Goal: Task Accomplishment & Management: Manage account settings

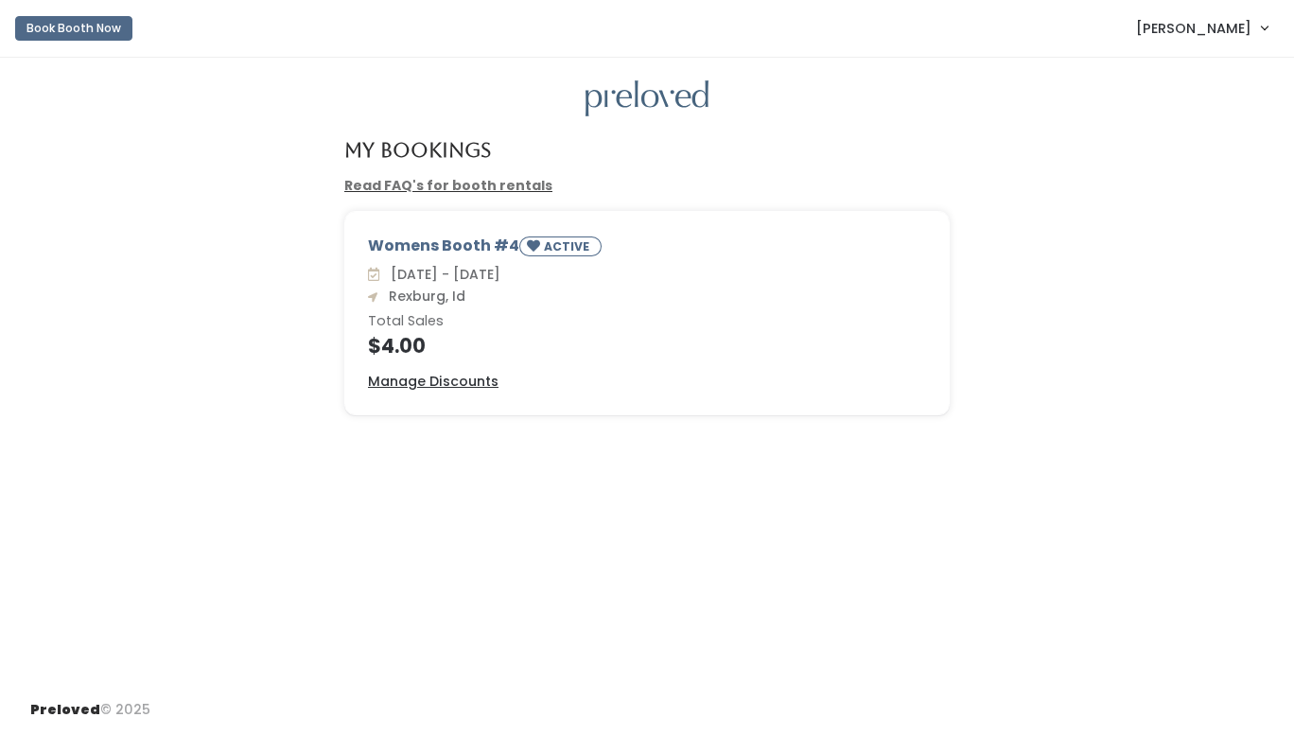
click at [622, 460] on div "My Bookings Read FAQ's for booth rentals Womens Booth #4 ACTIVE Sat. Sep 20 - F…" at bounding box center [647, 371] width 1294 height 627
click at [458, 326] on h6 "Total Sales" at bounding box center [647, 321] width 558 height 15
click at [450, 383] on u "Manage Discounts" at bounding box center [433, 381] width 131 height 19
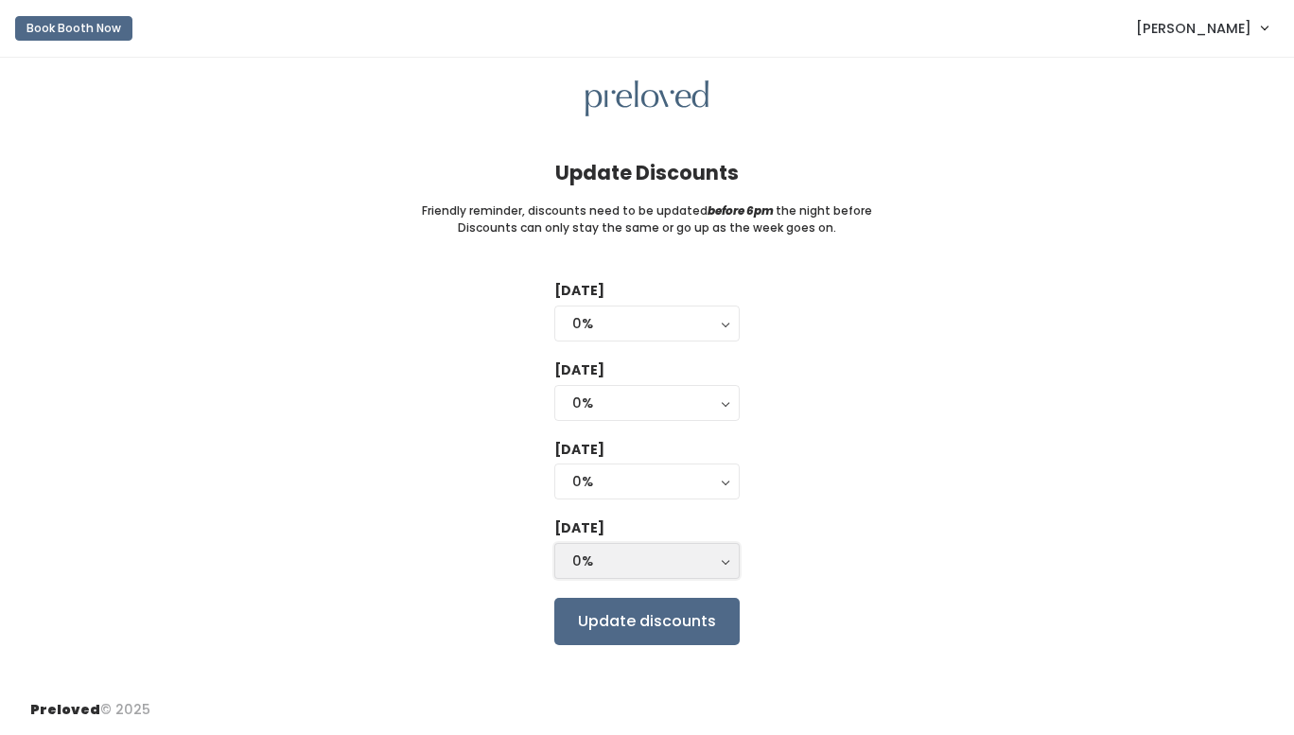
click at [632, 568] on div "0%" at bounding box center [646, 560] width 149 height 21
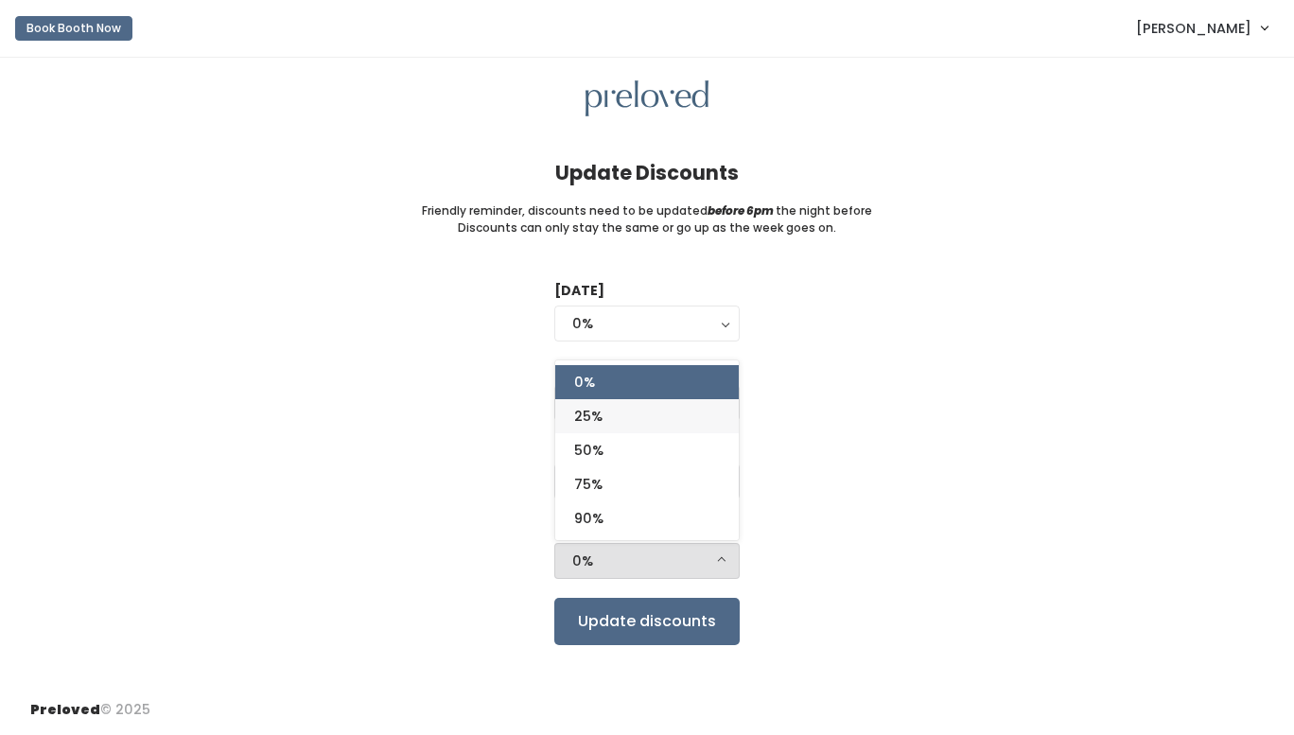
click at [629, 405] on link "25%" at bounding box center [646, 416] width 183 height 34
select select "25%"
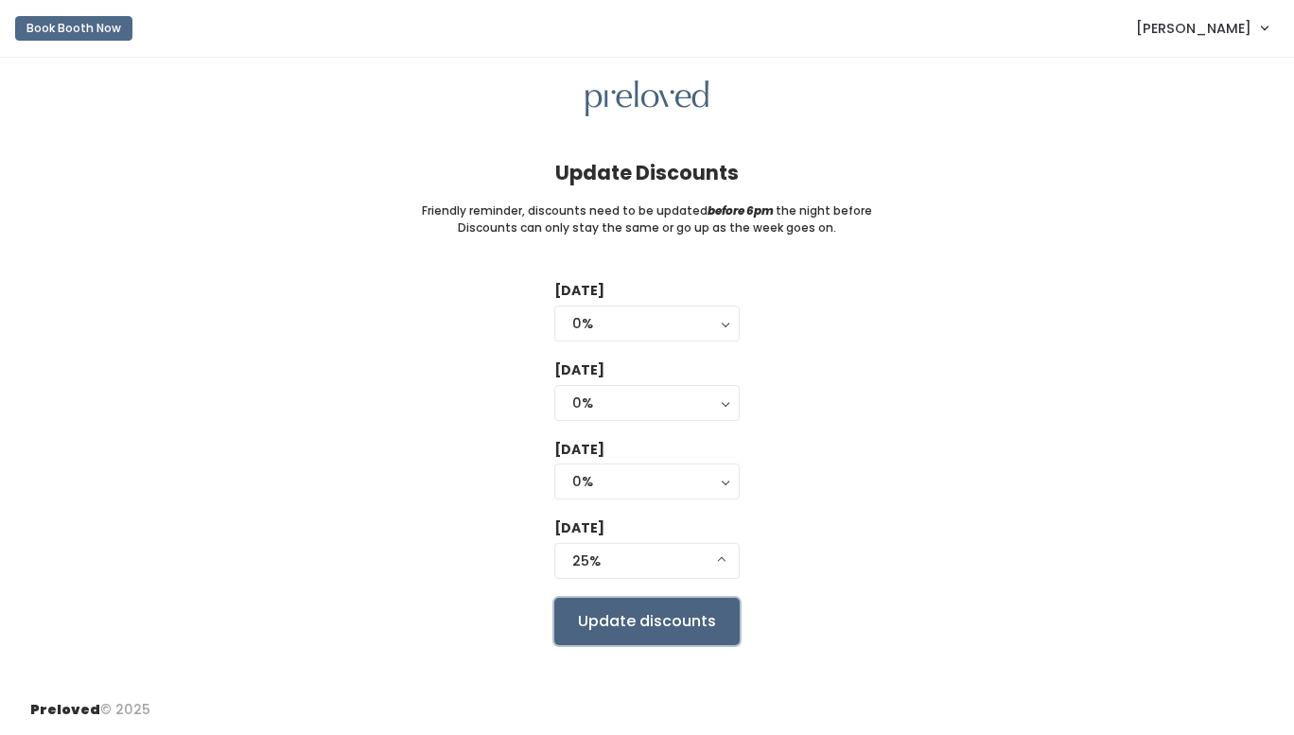
click at [626, 618] on input "Update discounts" at bounding box center [646, 621] width 185 height 47
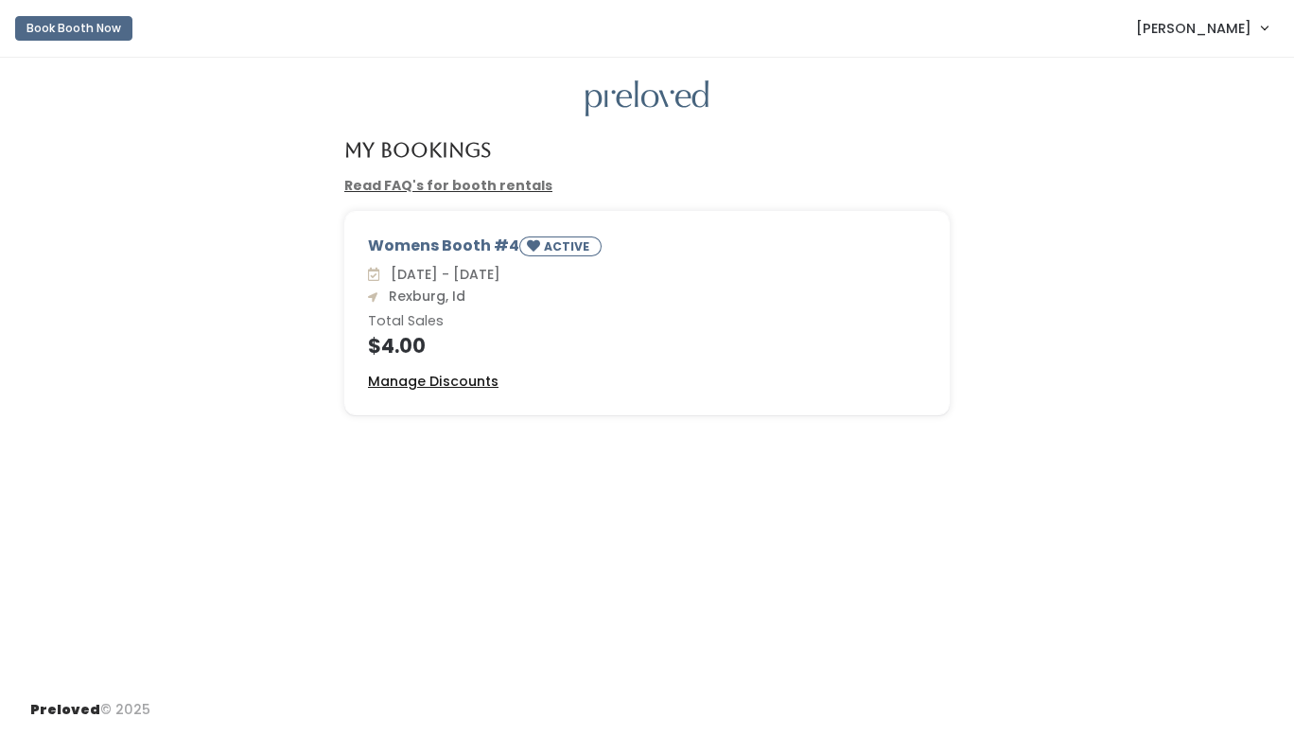
click at [459, 381] on u "Manage Discounts" at bounding box center [433, 381] width 131 height 19
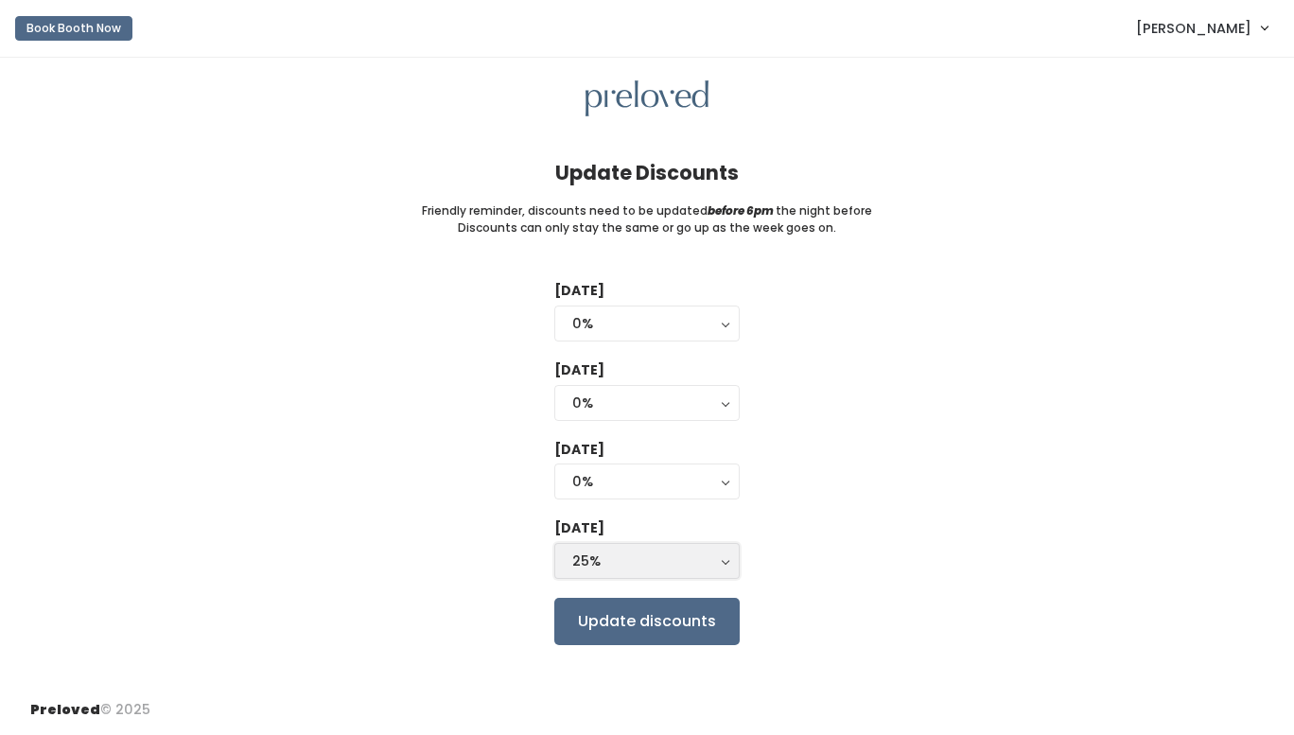
click at [688, 552] on div "25%" at bounding box center [646, 560] width 149 height 21
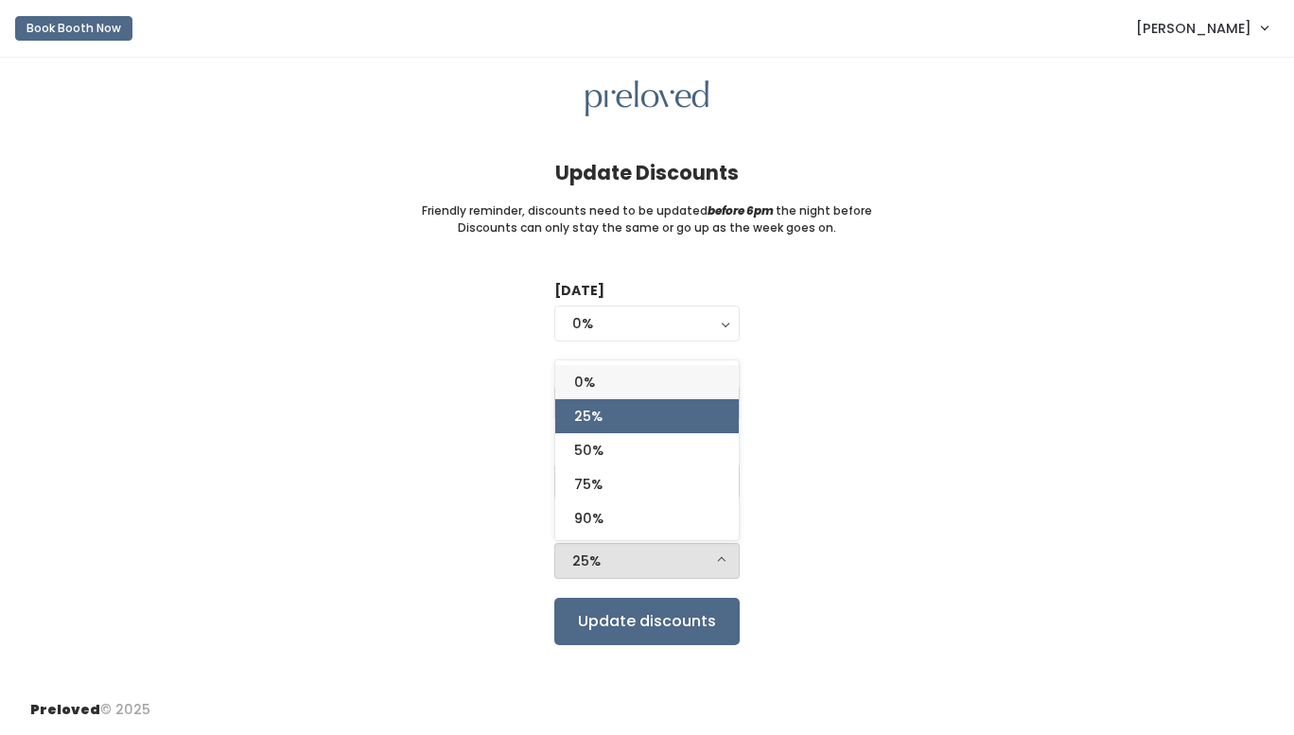
click at [578, 379] on span "0%" at bounding box center [584, 382] width 21 height 21
select select "0%"
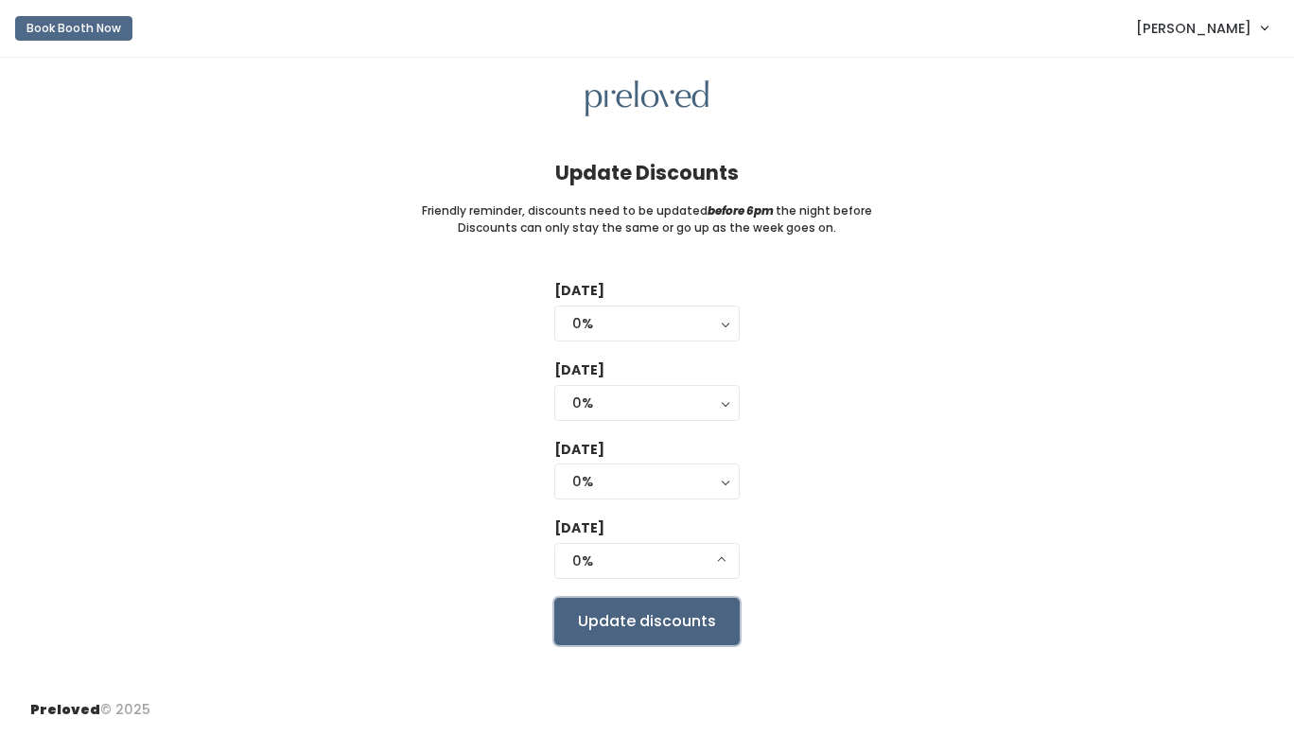
click at [605, 613] on input "Update discounts" at bounding box center [646, 621] width 185 height 47
